Goal: Task Accomplishment & Management: Use online tool/utility

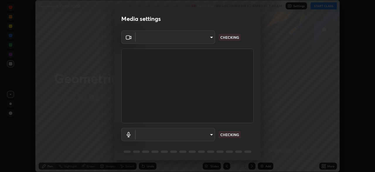
scroll to position [21, 0]
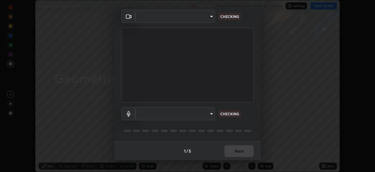
type input "b06fa8ff9ac4ffb7a92976e327235824ae8e01cfa839dbeb6f48655f2a6a4ac4"
click at [209, 117] on body "Erase all Geometrical Optics (12/12) Recording WAS SCHEDULED TO START AT 7:30 A…" at bounding box center [187, 86] width 375 height 172
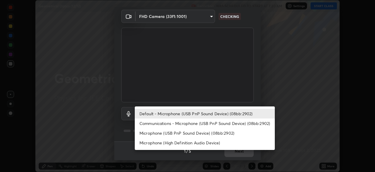
click at [188, 135] on li "Microphone (USB PnP Sound Device) (08bb:2902)" at bounding box center [205, 133] width 140 height 10
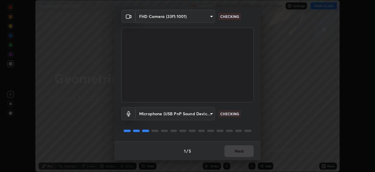
click at [197, 114] on body "Erase all Geometrical Optics (12/12) Recording WAS SCHEDULED TO START AT 7:30 A…" at bounding box center [187, 86] width 375 height 172
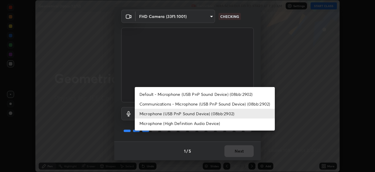
click at [210, 96] on li "Default - Microphone (USB PnP Sound Device) (08bb:2902)" at bounding box center [205, 94] width 140 height 10
type input "default"
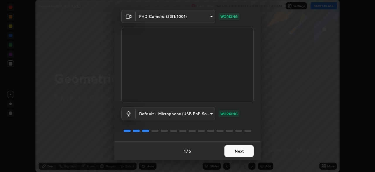
click at [243, 153] on button "Next" at bounding box center [239, 151] width 29 height 12
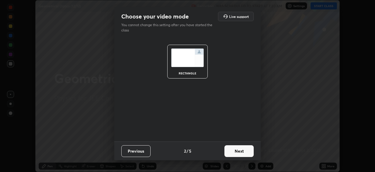
scroll to position [0, 0]
click at [242, 152] on button "Next" at bounding box center [239, 151] width 29 height 12
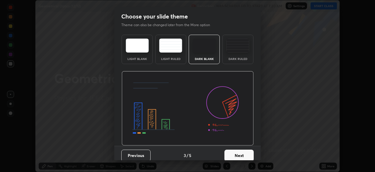
click at [242, 152] on button "Next" at bounding box center [239, 155] width 29 height 12
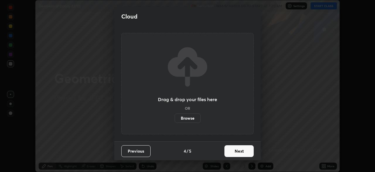
click at [241, 152] on button "Next" at bounding box center [239, 151] width 29 height 12
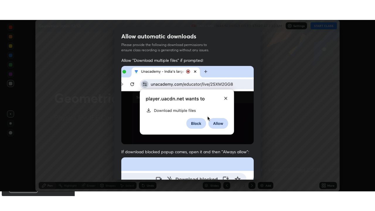
scroll to position [140, 0]
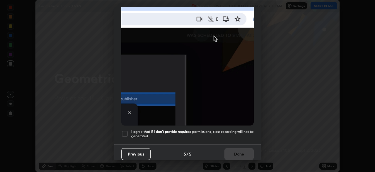
click at [238, 129] on h5 "I agree that if I don't provide required permissions, class recording will not …" at bounding box center [192, 133] width 123 height 9
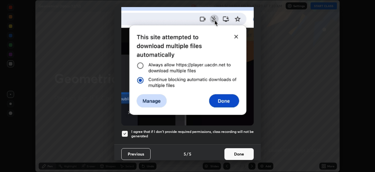
click at [236, 151] on button "Done" at bounding box center [239, 154] width 29 height 12
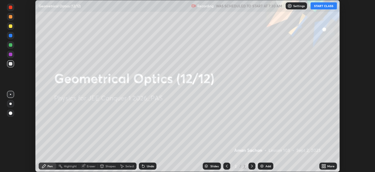
click at [325, 167] on icon at bounding box center [324, 166] width 1 height 1
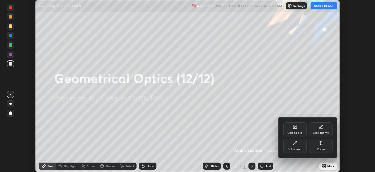
click at [299, 146] on div "Full screen" at bounding box center [295, 145] width 23 height 14
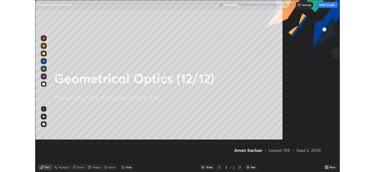
scroll to position [211, 375]
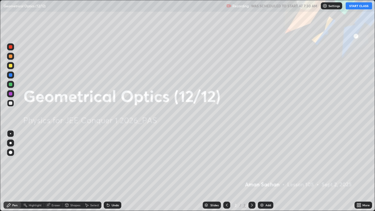
click at [360, 6] on button "START CLASS" at bounding box center [359, 5] width 26 height 7
click at [262, 171] on img at bounding box center [262, 205] width 5 height 5
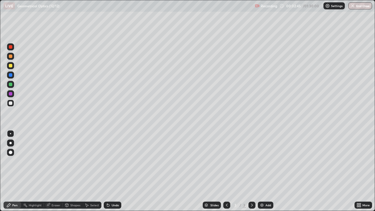
click at [9, 66] on div at bounding box center [11, 66] width 4 height 4
click at [11, 143] on div at bounding box center [10, 143] width 2 height 2
click at [10, 103] on div at bounding box center [11, 103] width 4 height 4
click at [107, 171] on icon at bounding box center [107, 204] width 1 height 1
click at [11, 86] on div at bounding box center [11, 85] width 4 height 4
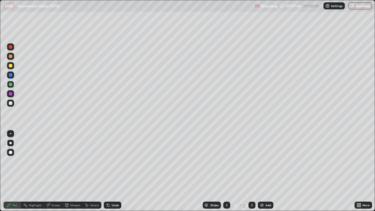
click at [91, 171] on div "Select" at bounding box center [92, 205] width 19 height 7
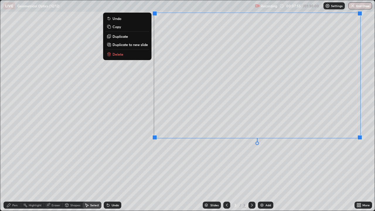
click at [106, 157] on div "0 ° Undo Copy Duplicate Duplicate to new slide Delete" at bounding box center [187, 105] width 375 height 211
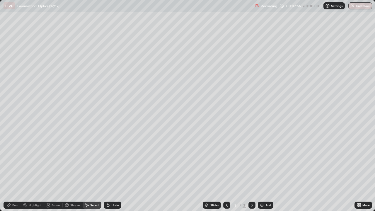
click at [14, 171] on div "Pen" at bounding box center [13, 205] width 18 height 7
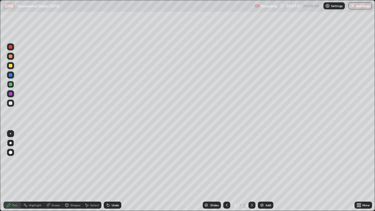
click at [11, 67] on div at bounding box center [11, 66] width 4 height 4
click at [107, 171] on icon at bounding box center [107, 204] width 1 height 1
click at [115, 171] on div "Undo" at bounding box center [115, 205] width 7 height 3
click at [54, 171] on div "Eraser" at bounding box center [56, 205] width 9 height 3
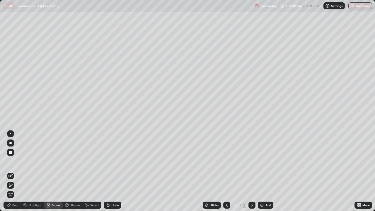
click at [10, 171] on icon at bounding box center [10, 185] width 5 height 5
click at [93, 171] on div "Select" at bounding box center [94, 205] width 9 height 3
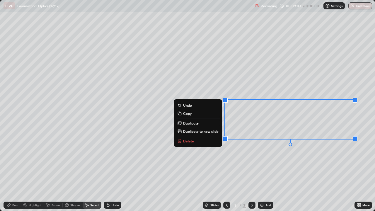
click at [260, 169] on div "0 ° Undo Copy Duplicate Duplicate to new slide Delete" at bounding box center [187, 105] width 375 height 211
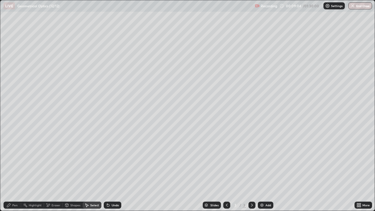
click at [13, 171] on div "Pen" at bounding box center [14, 205] width 5 height 3
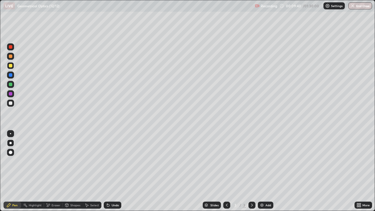
click at [11, 134] on div at bounding box center [10, 133] width 1 height 1
click at [10, 103] on div at bounding box center [11, 103] width 4 height 4
click at [11, 143] on div at bounding box center [10, 143] width 2 height 2
click at [11, 94] on div at bounding box center [11, 94] width 4 height 4
click at [10, 102] on div at bounding box center [11, 103] width 4 height 4
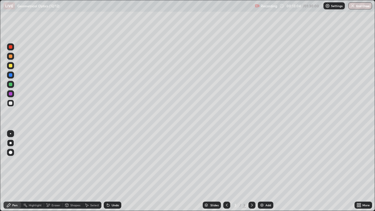
click at [11, 85] on div at bounding box center [11, 85] width 4 height 4
click at [10, 84] on div at bounding box center [11, 85] width 4 height 4
click at [11, 75] on div at bounding box center [11, 75] width 4 height 4
click at [10, 103] on div at bounding box center [11, 103] width 4 height 4
click at [252, 171] on icon at bounding box center [252, 205] width 5 height 5
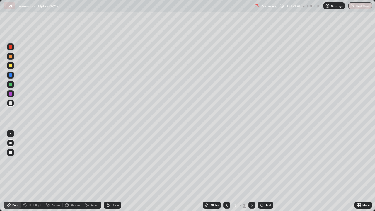
click at [266, 171] on div "Add" at bounding box center [266, 205] width 16 height 7
click at [12, 65] on div at bounding box center [11, 66] width 4 height 4
click at [227, 171] on icon at bounding box center [227, 205] width 2 height 3
click at [11, 95] on div at bounding box center [11, 94] width 4 height 4
click at [11, 103] on div at bounding box center [11, 103] width 4 height 4
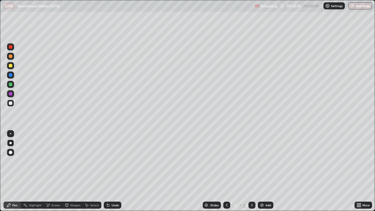
click at [252, 171] on icon at bounding box center [252, 205] width 5 height 5
click at [13, 66] on div at bounding box center [10, 65] width 7 height 7
click at [11, 104] on div at bounding box center [11, 103] width 4 height 4
click at [226, 171] on icon at bounding box center [227, 205] width 5 height 5
click at [251, 171] on icon at bounding box center [252, 205] width 2 height 3
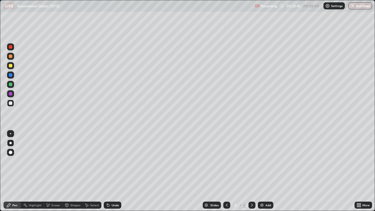
click at [11, 84] on div at bounding box center [11, 85] width 4 height 4
click at [12, 105] on div at bounding box center [10, 103] width 7 height 7
click at [11, 65] on div at bounding box center [11, 66] width 4 height 4
click at [11, 103] on div at bounding box center [11, 103] width 4 height 4
click at [263, 171] on img at bounding box center [262, 205] width 5 height 5
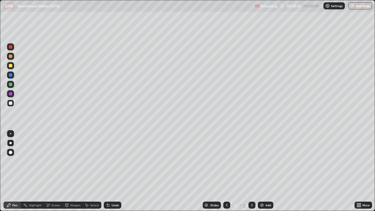
click at [227, 171] on div at bounding box center [226, 205] width 7 height 7
click at [263, 171] on img at bounding box center [262, 205] width 5 height 5
click at [12, 67] on div at bounding box center [10, 65] width 7 height 7
click at [362, 171] on div "More" at bounding box center [364, 205] width 18 height 7
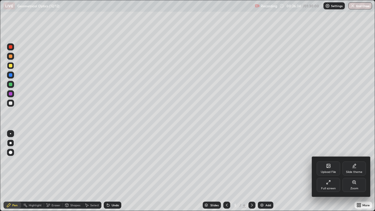
click at [357, 166] on div "Slide theme" at bounding box center [354, 169] width 23 height 14
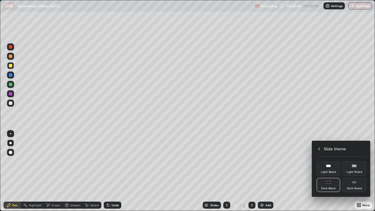
click at [353, 171] on div "Dark Ruled" at bounding box center [354, 188] width 15 height 3
click at [319, 149] on icon at bounding box center [319, 149] width 5 height 5
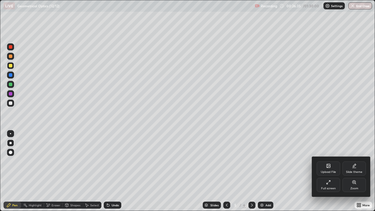
click at [316, 137] on div at bounding box center [187, 105] width 375 height 211
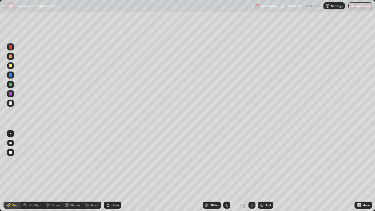
click at [360, 171] on icon at bounding box center [360, 206] width 1 height 1
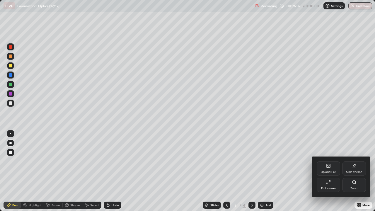
click at [324, 171] on div "Full screen" at bounding box center [328, 185] width 23 height 14
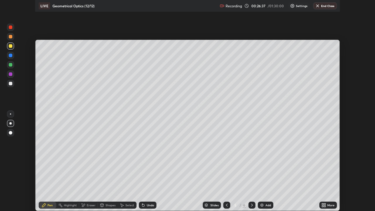
scroll to position [29154, 28951]
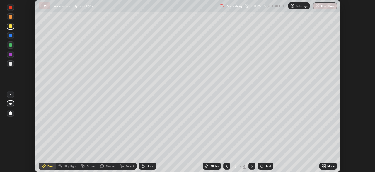
click at [325, 165] on icon at bounding box center [324, 164] width 1 height 1
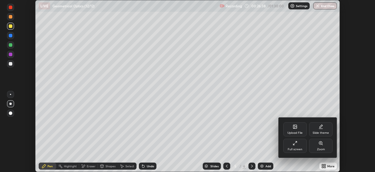
click at [298, 149] on div "Full screen" at bounding box center [295, 149] width 15 height 3
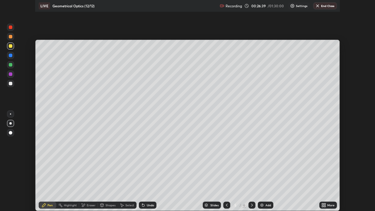
scroll to position [211, 375]
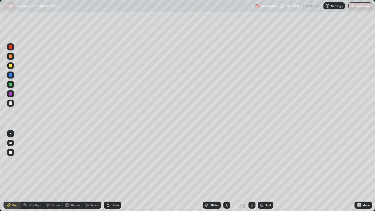
click at [70, 171] on div "Shapes" at bounding box center [73, 205] width 20 height 7
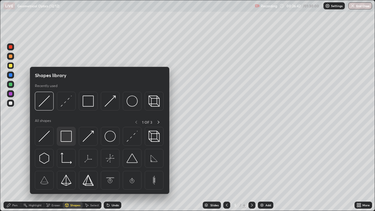
click at [66, 138] on img at bounding box center [66, 136] width 11 height 11
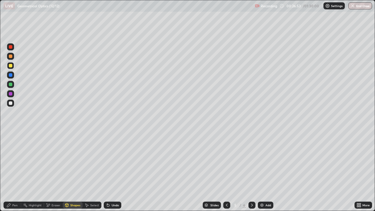
click at [112, 171] on div "Undo" at bounding box center [115, 205] width 7 height 3
click at [74, 171] on div "Shapes" at bounding box center [75, 205] width 10 height 3
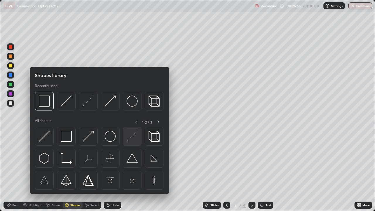
click at [133, 140] on img at bounding box center [132, 136] width 11 height 11
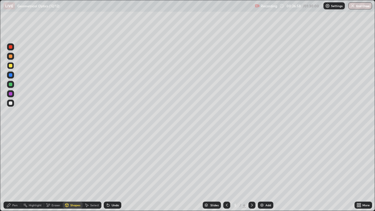
click at [13, 171] on div "Pen" at bounding box center [13, 205] width 18 height 7
click at [10, 104] on div at bounding box center [11, 103] width 4 height 4
click at [110, 171] on div "Undo" at bounding box center [113, 205] width 18 height 7
click at [104, 11] on div "LIVE Geometrical Optics (12/12)" at bounding box center [128, 6] width 249 height 12
click at [11, 96] on div at bounding box center [10, 93] width 7 height 7
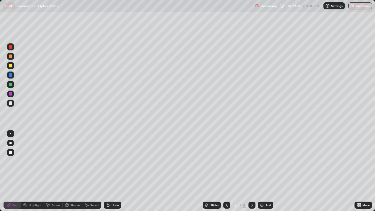
click at [13, 104] on div at bounding box center [10, 103] width 7 height 7
click at [56, 171] on div "Eraser" at bounding box center [56, 205] width 9 height 3
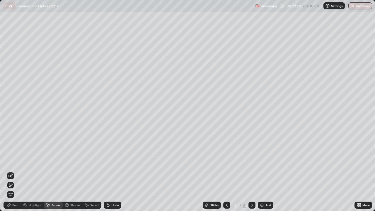
click at [10, 171] on icon at bounding box center [10, 176] width 5 height 5
click at [10, 171] on icon at bounding box center [9, 206] width 4 height 4
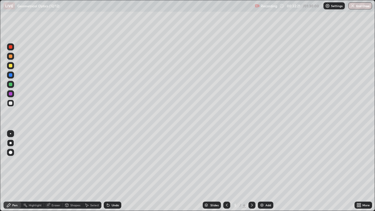
click at [9, 66] on div at bounding box center [11, 66] width 4 height 4
click at [72, 171] on div "Shapes" at bounding box center [75, 205] width 10 height 3
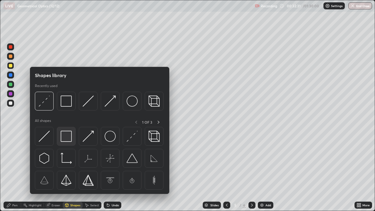
click at [67, 138] on img at bounding box center [66, 136] width 11 height 11
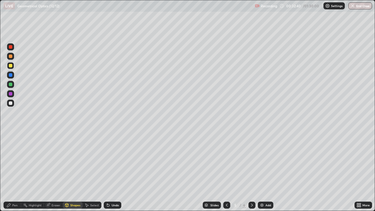
click at [17, 171] on div "Pen" at bounding box center [14, 205] width 5 height 3
click at [11, 75] on div at bounding box center [11, 75] width 4 height 4
click at [11, 64] on div at bounding box center [11, 66] width 4 height 4
click at [113, 171] on div "Undo" at bounding box center [115, 205] width 7 height 3
click at [10, 94] on div at bounding box center [11, 94] width 4 height 4
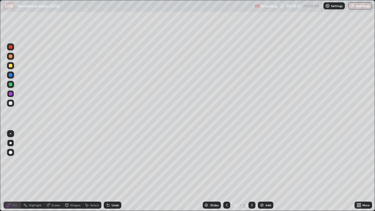
click at [11, 103] on div at bounding box center [11, 103] width 4 height 4
click at [262, 171] on img at bounding box center [262, 205] width 5 height 5
click at [9, 64] on div at bounding box center [11, 66] width 4 height 4
click at [72, 171] on div "Shapes" at bounding box center [75, 205] width 10 height 3
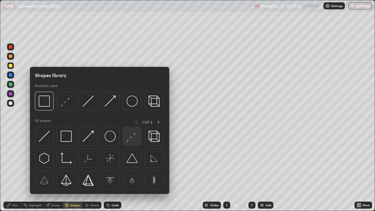
click at [133, 138] on img at bounding box center [132, 136] width 11 height 11
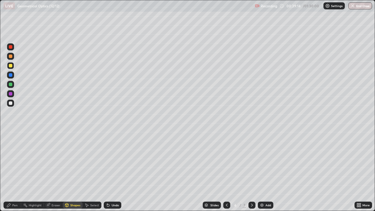
click at [70, 171] on div "Shapes" at bounding box center [73, 205] width 20 height 7
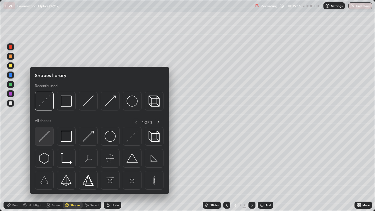
click at [44, 137] on img at bounding box center [44, 136] width 11 height 11
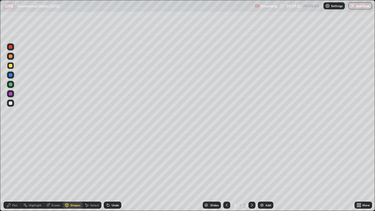
click at [16, 171] on div "Pen" at bounding box center [14, 205] width 5 height 3
click at [70, 171] on div "Shapes" at bounding box center [75, 205] width 10 height 3
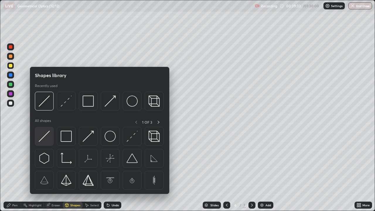
click at [45, 140] on img at bounding box center [44, 136] width 11 height 11
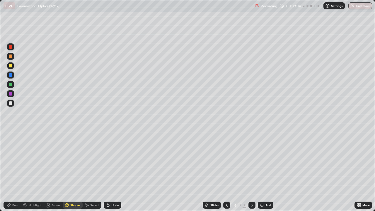
click at [8, 104] on div at bounding box center [10, 103] width 7 height 7
click at [15, 171] on div "Pen" at bounding box center [14, 205] width 5 height 3
click at [11, 85] on div at bounding box center [11, 85] width 4 height 4
click at [11, 104] on div at bounding box center [11, 103] width 4 height 4
click at [112, 171] on div "Undo" at bounding box center [115, 205] width 7 height 3
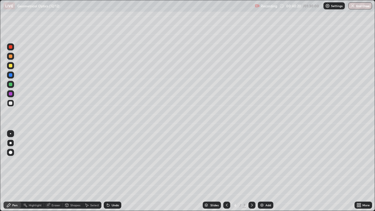
click at [110, 171] on div "Undo" at bounding box center [113, 205] width 18 height 7
click at [112, 171] on div "Undo" at bounding box center [113, 205] width 18 height 7
click at [11, 66] on div at bounding box center [11, 66] width 4 height 4
click at [74, 171] on div "Shapes" at bounding box center [75, 205] width 10 height 3
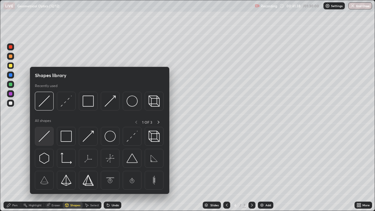
click at [50, 137] on img at bounding box center [44, 136] width 11 height 11
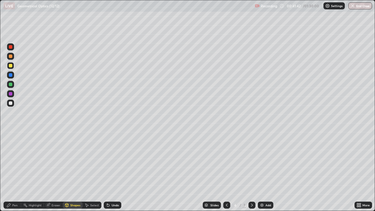
click at [13, 171] on div "Pen" at bounding box center [14, 205] width 5 height 3
click at [74, 171] on div "Shapes" at bounding box center [75, 205] width 10 height 3
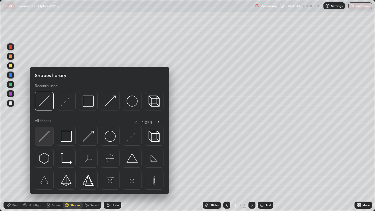
click at [47, 137] on img at bounding box center [44, 136] width 11 height 11
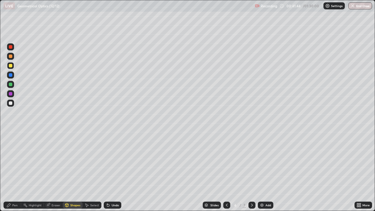
click at [14, 104] on div at bounding box center [10, 103] width 7 height 7
click at [110, 171] on div "Undo" at bounding box center [113, 205] width 18 height 7
click at [17, 171] on div "Pen" at bounding box center [13, 205] width 18 height 7
click at [72, 171] on div "Shapes" at bounding box center [75, 205] width 10 height 3
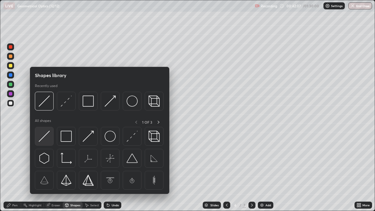
click at [47, 137] on img at bounding box center [44, 136] width 11 height 11
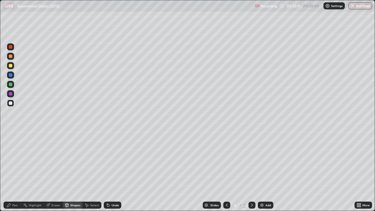
click at [13, 171] on div "Pen" at bounding box center [14, 205] width 5 height 3
click at [91, 171] on div "Select" at bounding box center [94, 205] width 9 height 3
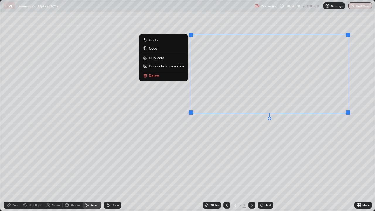
click at [69, 171] on icon at bounding box center [67, 205] width 5 height 5
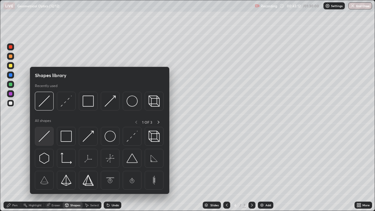
click at [44, 139] on img at bounding box center [44, 136] width 11 height 11
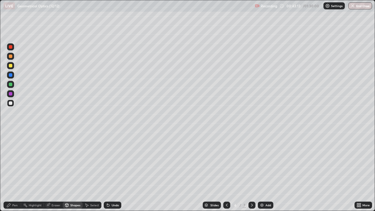
click at [13, 67] on div at bounding box center [10, 65] width 7 height 7
click at [15, 171] on div "Pen" at bounding box center [14, 205] width 5 height 3
click at [69, 171] on div "Shapes" at bounding box center [73, 205] width 20 height 7
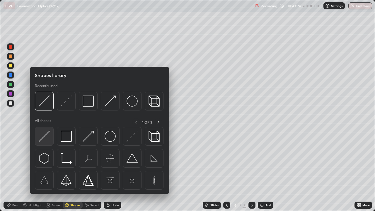
click at [44, 138] on img at bounding box center [44, 136] width 11 height 11
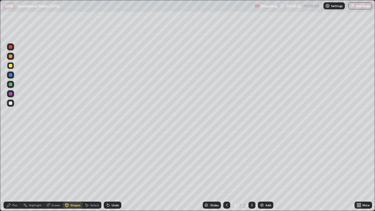
click at [11, 104] on div at bounding box center [11, 103] width 4 height 4
click at [9, 171] on icon at bounding box center [9, 206] width 4 height 4
click at [10, 85] on div at bounding box center [11, 85] width 4 height 4
click at [53, 171] on div "Eraser" at bounding box center [53, 205] width 19 height 7
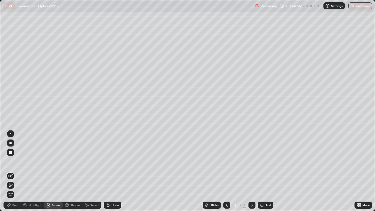
click at [13, 171] on div "Pen" at bounding box center [13, 205] width 18 height 7
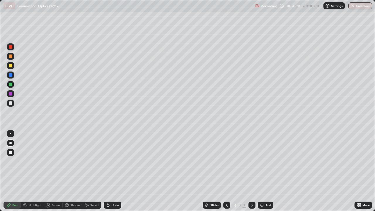
click at [55, 171] on div "Eraser" at bounding box center [56, 205] width 9 height 3
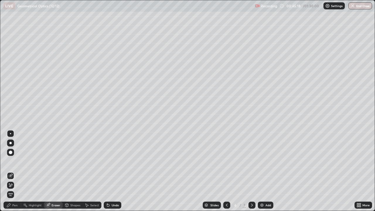
click at [16, 171] on div "Pen" at bounding box center [14, 205] width 5 height 3
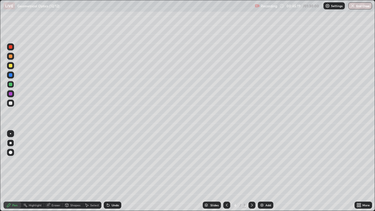
click at [11, 103] on div at bounding box center [11, 103] width 4 height 4
click at [57, 171] on div "Eraser" at bounding box center [56, 205] width 9 height 3
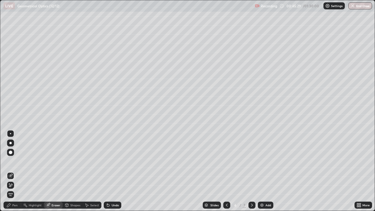
click at [16, 171] on div "Pen" at bounding box center [14, 205] width 5 height 3
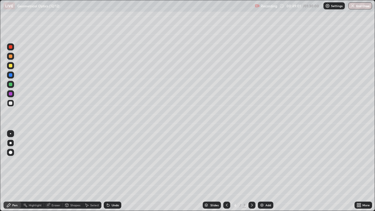
click at [268, 171] on div "Add" at bounding box center [269, 205] width 6 height 3
click at [10, 67] on div at bounding box center [11, 66] width 4 height 4
click at [223, 171] on div at bounding box center [226, 205] width 7 height 7
click at [91, 171] on div "Select" at bounding box center [94, 205] width 9 height 3
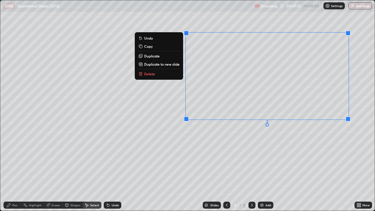
click at [161, 48] on button "Copy" at bounding box center [159, 46] width 44 height 7
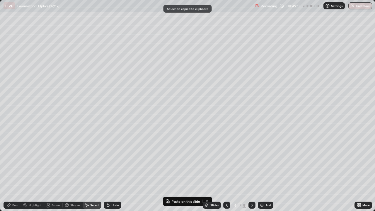
click at [253, 171] on icon at bounding box center [252, 205] width 5 height 5
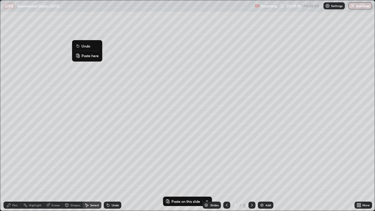
click at [89, 55] on p "Paste here" at bounding box center [90, 55] width 17 height 5
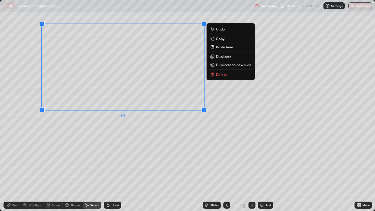
click at [72, 135] on div "0 ° Undo Copy Paste here Duplicate Duplicate to new slide Delete" at bounding box center [187, 105] width 375 height 211
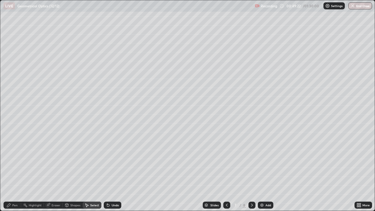
click at [17, 171] on div "Pen" at bounding box center [14, 205] width 5 height 3
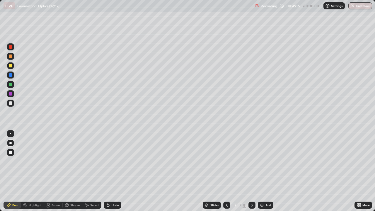
click at [10, 104] on div at bounding box center [11, 103] width 4 height 4
click at [12, 94] on div at bounding box center [11, 94] width 4 height 4
click at [11, 104] on div at bounding box center [11, 103] width 4 height 4
click at [72, 171] on div "Shapes" at bounding box center [75, 205] width 10 height 3
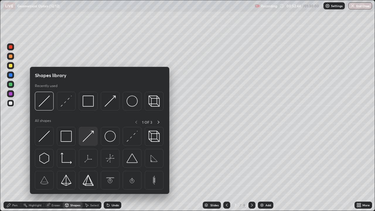
click at [87, 137] on img at bounding box center [88, 136] width 11 height 11
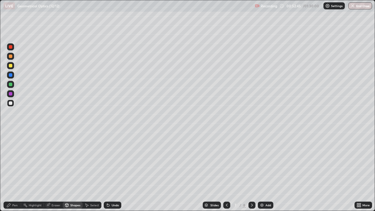
click at [13, 67] on div at bounding box center [10, 65] width 7 height 7
click at [15, 171] on div "Pen" at bounding box center [14, 205] width 5 height 3
click at [227, 171] on icon at bounding box center [227, 205] width 5 height 5
click at [11, 94] on div at bounding box center [11, 94] width 4 height 4
click at [107, 171] on icon at bounding box center [107, 204] width 1 height 1
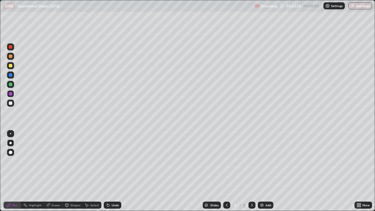
click at [252, 171] on icon at bounding box center [252, 205] width 5 height 5
click at [11, 103] on div at bounding box center [11, 103] width 4 height 4
click at [226, 171] on icon at bounding box center [227, 205] width 5 height 5
click at [252, 171] on icon at bounding box center [252, 205] width 5 height 5
click at [229, 171] on div at bounding box center [226, 205] width 7 height 7
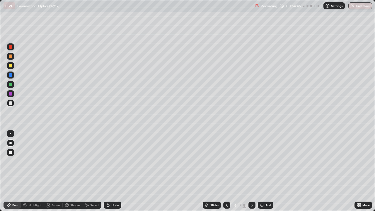
click at [13, 95] on div at bounding box center [10, 93] width 7 height 7
click at [250, 171] on div at bounding box center [252, 205] width 7 height 7
click at [227, 171] on icon at bounding box center [227, 205] width 5 height 5
click at [252, 171] on icon at bounding box center [252, 205] width 5 height 5
click at [109, 171] on icon at bounding box center [108, 205] width 5 height 5
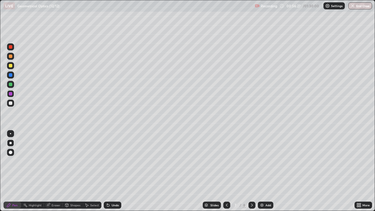
click at [109, 171] on icon at bounding box center [108, 205] width 5 height 5
click at [107, 171] on icon at bounding box center [108, 205] width 2 height 2
click at [267, 171] on div "Add" at bounding box center [269, 205] width 6 height 3
click at [13, 65] on div at bounding box center [10, 65] width 7 height 7
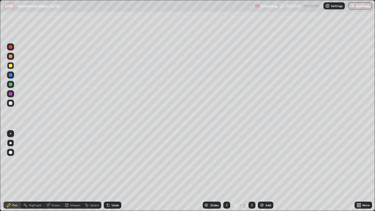
click at [72, 171] on div "Shapes" at bounding box center [75, 205] width 10 height 3
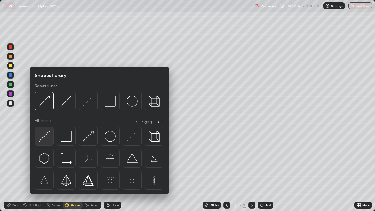
click at [48, 138] on img at bounding box center [44, 136] width 11 height 11
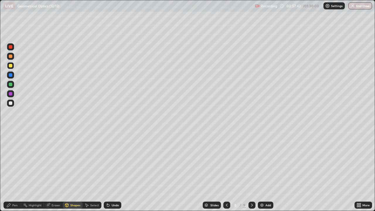
click at [72, 171] on div "Shapes" at bounding box center [75, 205] width 10 height 3
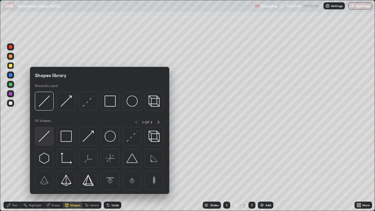
click at [44, 140] on img at bounding box center [44, 136] width 11 height 11
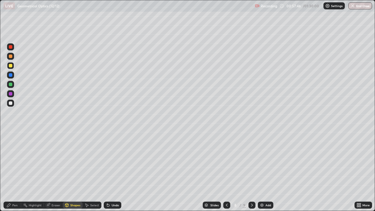
click at [113, 171] on div "Undo" at bounding box center [115, 205] width 7 height 3
click at [11, 104] on div at bounding box center [11, 103] width 4 height 4
click at [11, 171] on div "Pen" at bounding box center [13, 205] width 18 height 7
click at [112, 171] on div "Undo" at bounding box center [115, 205] width 7 height 3
click at [114, 171] on div "Undo" at bounding box center [113, 205] width 18 height 7
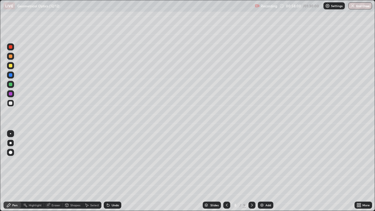
click at [114, 171] on div "Undo" at bounding box center [115, 205] width 7 height 3
click at [109, 171] on icon at bounding box center [108, 205] width 5 height 5
click at [11, 84] on div at bounding box center [11, 85] width 4 height 4
click at [11, 104] on div at bounding box center [11, 103] width 4 height 4
click at [9, 85] on div at bounding box center [11, 85] width 4 height 4
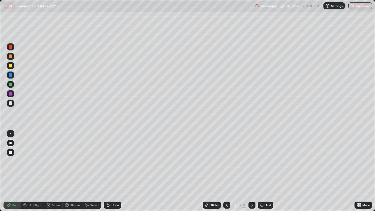
click at [10, 67] on div at bounding box center [11, 66] width 4 height 4
click at [72, 171] on div "Shapes" at bounding box center [75, 205] width 10 height 3
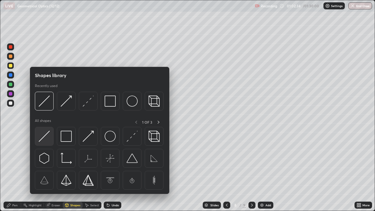
click at [48, 134] on img at bounding box center [44, 136] width 11 height 11
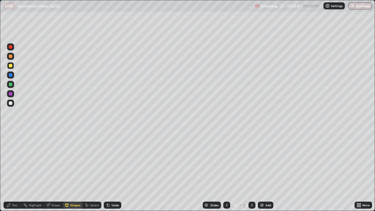
click at [71, 171] on div "Shapes" at bounding box center [75, 205] width 10 height 3
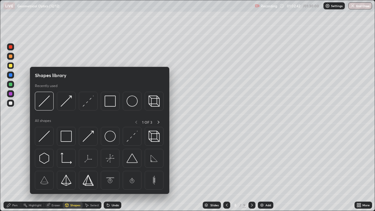
click at [129, 134] on img at bounding box center [132, 136] width 11 height 11
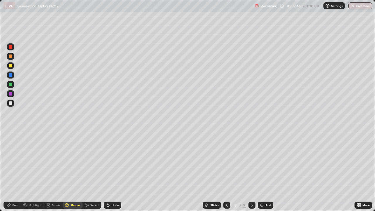
click at [73, 171] on div "Shapes" at bounding box center [75, 205] width 10 height 3
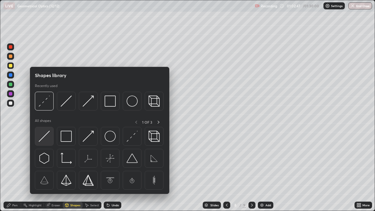
click at [49, 139] on img at bounding box center [44, 136] width 11 height 11
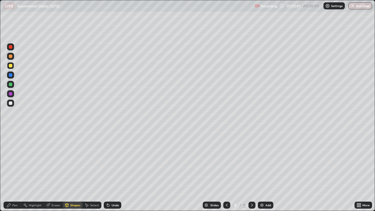
click at [13, 103] on div at bounding box center [10, 103] width 7 height 7
click at [15, 171] on div "Pen" at bounding box center [14, 205] width 5 height 3
click at [11, 103] on div at bounding box center [11, 103] width 4 height 4
click at [226, 171] on icon at bounding box center [227, 205] width 5 height 5
click at [245, 171] on div "9" at bounding box center [245, 205] width 4 height 5
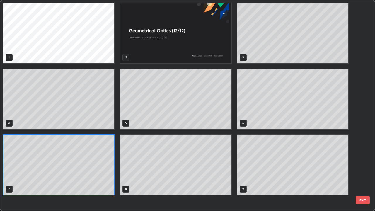
scroll to position [209, 372]
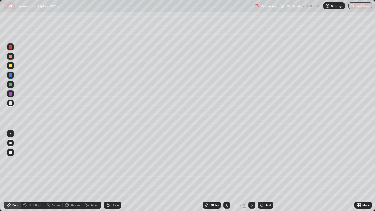
click at [252, 171] on icon at bounding box center [252, 205] width 5 height 5
click at [227, 171] on icon at bounding box center [227, 205] width 5 height 5
click at [265, 171] on div "Add" at bounding box center [266, 205] width 16 height 7
click at [13, 66] on div at bounding box center [10, 65] width 7 height 7
click at [115, 171] on div "Undo" at bounding box center [115, 205] width 7 height 3
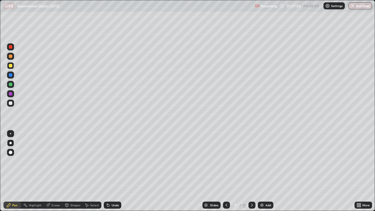
click at [9, 104] on div at bounding box center [11, 103] width 4 height 4
click at [11, 104] on div at bounding box center [11, 103] width 4 height 4
click at [112, 171] on div "Undo" at bounding box center [115, 205] width 7 height 3
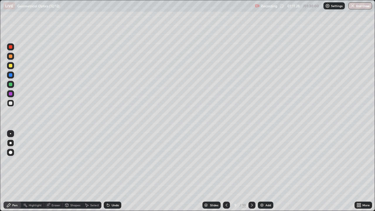
click at [110, 171] on div "Undo" at bounding box center [113, 205] width 18 height 7
click at [111, 171] on div "Undo" at bounding box center [113, 205] width 18 height 7
click at [112, 171] on div "Undo" at bounding box center [113, 205] width 18 height 7
click at [212, 171] on div "Slides" at bounding box center [214, 205] width 8 height 3
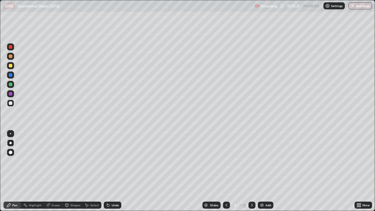
click at [255, 171] on div at bounding box center [252, 205] width 7 height 7
click at [252, 171] on icon at bounding box center [252, 205] width 5 height 5
click at [249, 171] on div at bounding box center [252, 205] width 7 height 7
click at [250, 171] on icon at bounding box center [252, 205] width 5 height 5
click at [229, 171] on div at bounding box center [226, 205] width 7 height 7
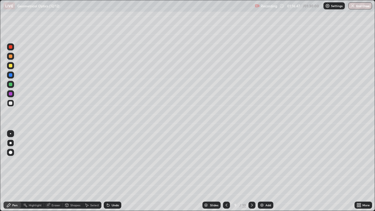
click at [50, 171] on icon at bounding box center [48, 205] width 5 height 5
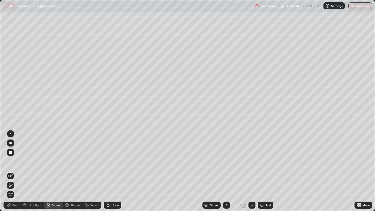
click at [10, 171] on icon at bounding box center [10, 185] width 5 height 5
click at [16, 171] on div "Pen" at bounding box center [14, 205] width 5 height 3
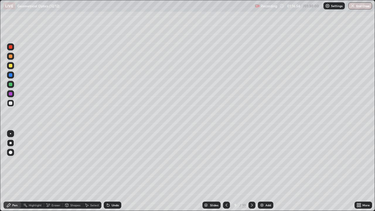
click at [13, 64] on div at bounding box center [10, 65] width 7 height 7
click at [75, 171] on div "Shapes" at bounding box center [75, 205] width 10 height 3
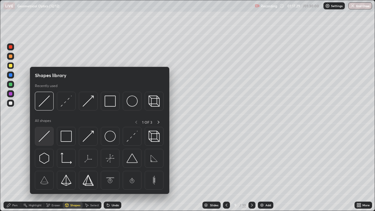
click at [47, 140] on img at bounding box center [44, 136] width 11 height 11
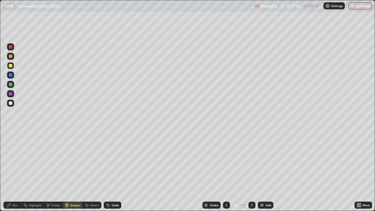
click at [12, 105] on div at bounding box center [10, 103] width 7 height 7
click at [16, 171] on div "Pen" at bounding box center [14, 205] width 5 height 3
click at [11, 104] on div at bounding box center [11, 103] width 4 height 4
click at [9, 84] on div at bounding box center [11, 85] width 4 height 4
click at [12, 104] on div at bounding box center [11, 103] width 4 height 4
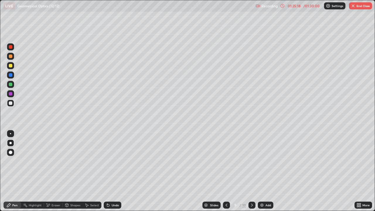
click at [268, 171] on div "Add" at bounding box center [269, 205] width 6 height 3
click at [12, 65] on div at bounding box center [11, 66] width 4 height 4
click at [73, 171] on div "Shapes" at bounding box center [75, 205] width 10 height 3
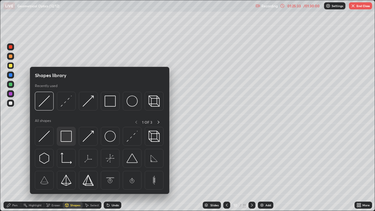
click at [66, 139] on img at bounding box center [66, 136] width 11 height 11
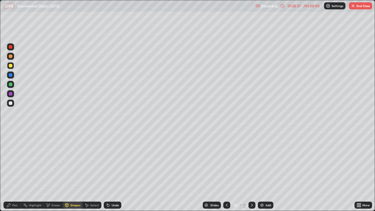
click at [71, 171] on div "Shapes" at bounding box center [75, 205] width 10 height 3
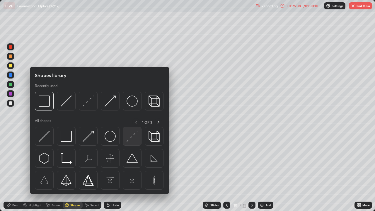
click at [137, 139] on img at bounding box center [132, 136] width 11 height 11
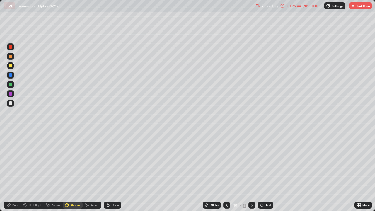
click at [9, 171] on icon at bounding box center [9, 206] width 4 height 4
click at [10, 103] on div at bounding box center [11, 103] width 4 height 4
click at [116, 171] on div "Undo" at bounding box center [113, 205] width 18 height 7
click at [12, 66] on div at bounding box center [11, 66] width 4 height 4
click at [358, 6] on button "End Class" at bounding box center [360, 5] width 23 height 7
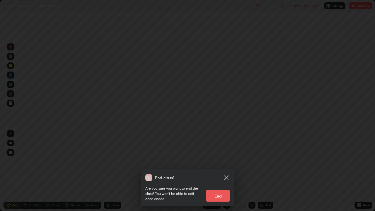
click at [220, 171] on button "End" at bounding box center [217, 196] width 23 height 12
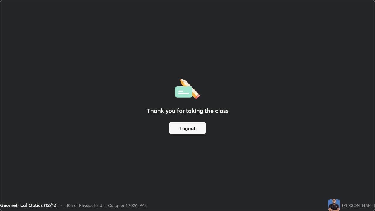
click at [193, 131] on button "Logout" at bounding box center [187, 128] width 37 height 12
